Goal: Check status: Check status

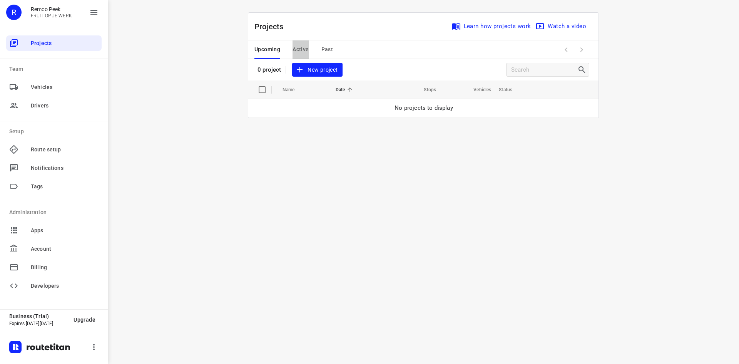
click at [305, 50] on span "Active" at bounding box center [301, 50] width 16 height 10
click at [324, 49] on span "Past" at bounding box center [327, 50] width 12 height 10
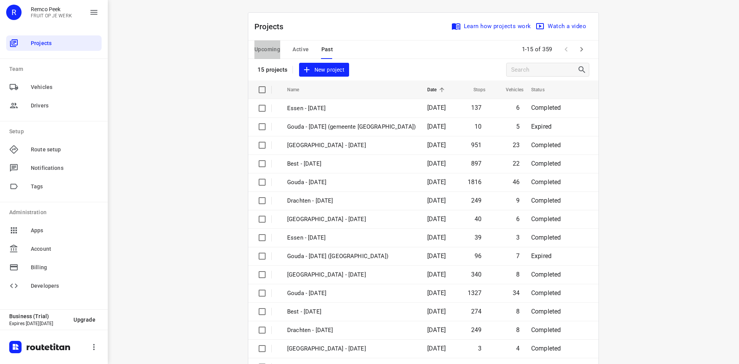
click at [273, 54] on span "Upcoming" at bounding box center [267, 50] width 26 height 10
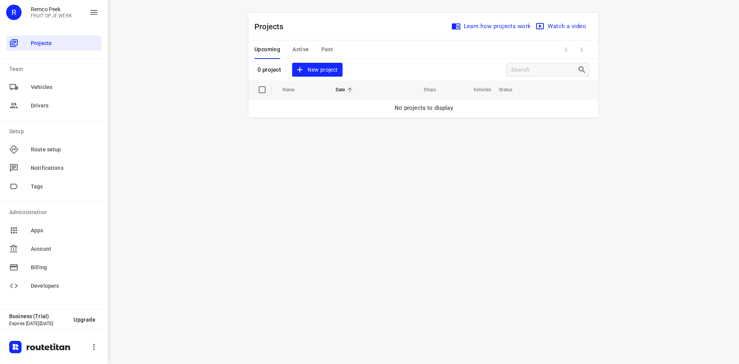
click at [295, 51] on span "Active" at bounding box center [301, 50] width 16 height 10
click at [325, 48] on span "Past" at bounding box center [327, 50] width 12 height 10
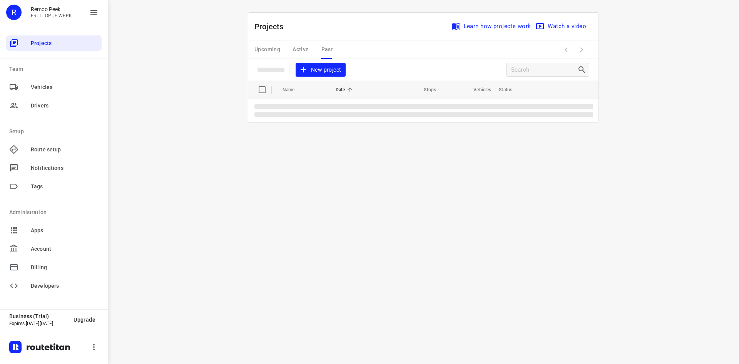
click at [304, 47] on div "Upcoming Active Past" at bounding box center [299, 49] width 91 height 18
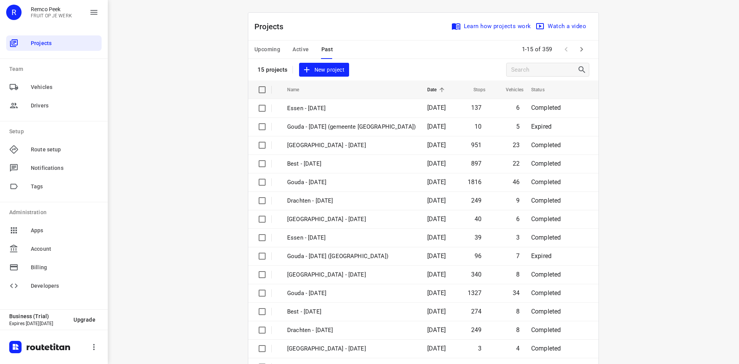
click at [300, 47] on span "Active" at bounding box center [301, 50] width 16 height 10
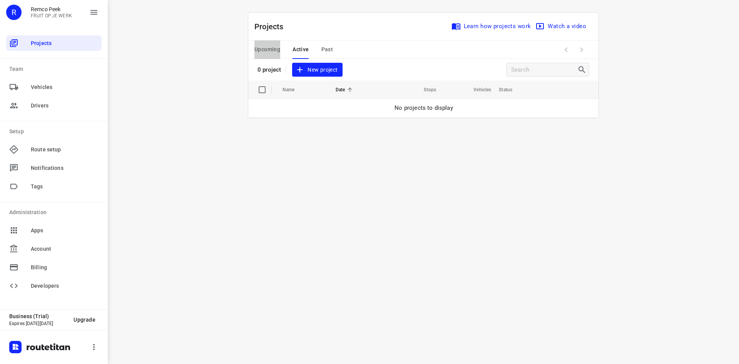
click at [263, 48] on span "Upcoming" at bounding box center [267, 50] width 26 height 10
click at [303, 50] on span "Active" at bounding box center [301, 50] width 16 height 10
click at [330, 50] on span "Past" at bounding box center [327, 50] width 12 height 10
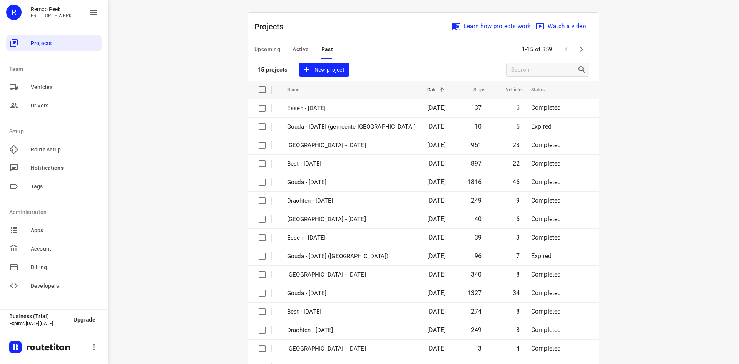
click at [578, 53] on icon "button" at bounding box center [581, 49] width 9 height 9
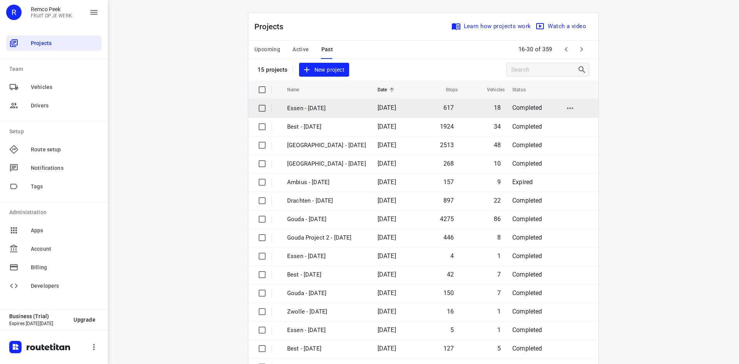
click at [345, 111] on p "Essen - Monday" at bounding box center [326, 108] width 79 height 9
